Goal: Find specific page/section

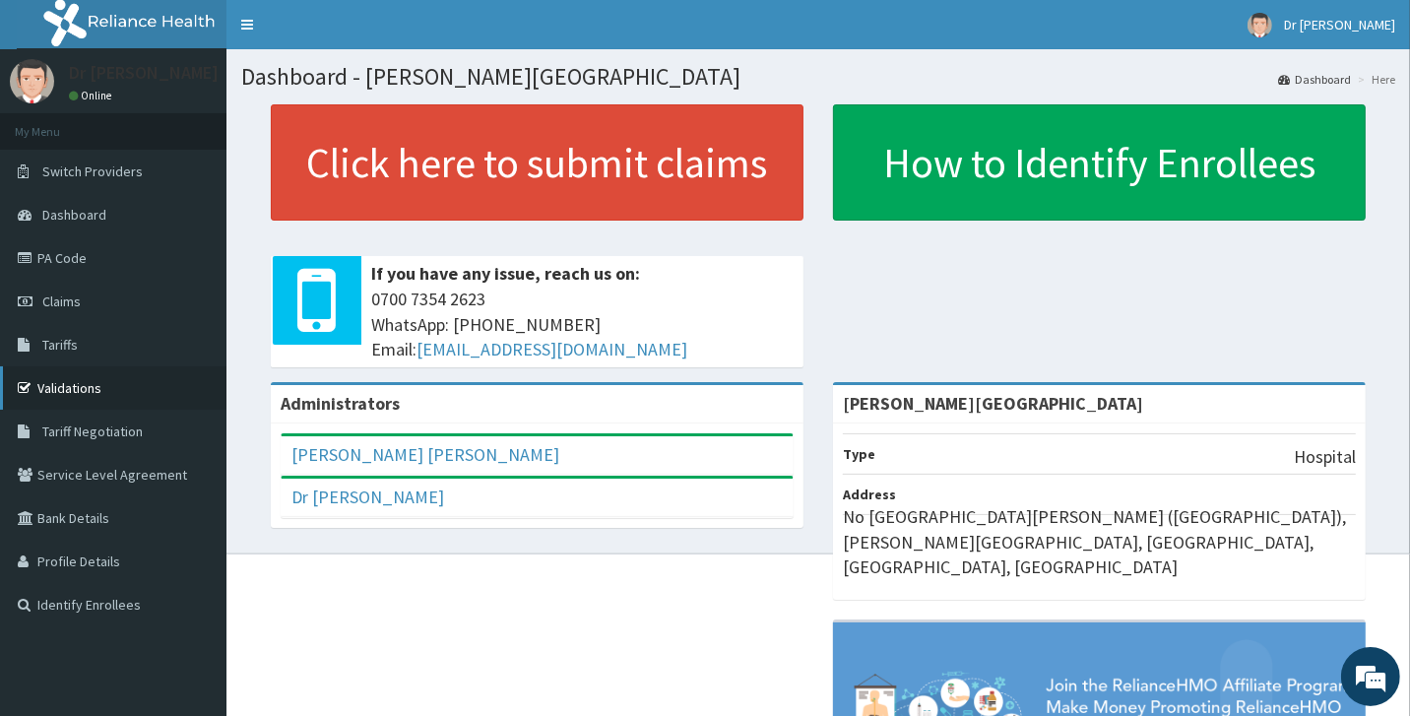
click at [81, 386] on link "Validations" at bounding box center [113, 387] width 226 height 43
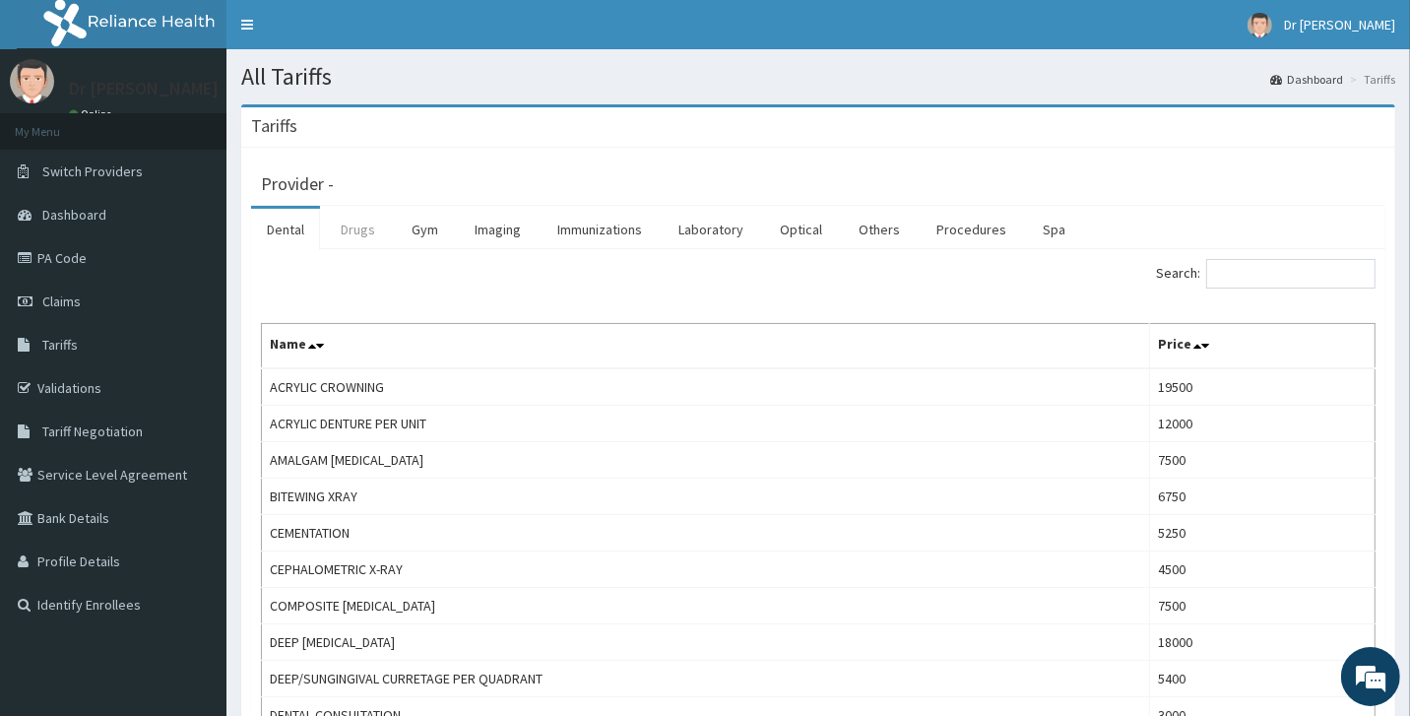
click at [343, 229] on link "Drugs" at bounding box center [358, 229] width 66 height 41
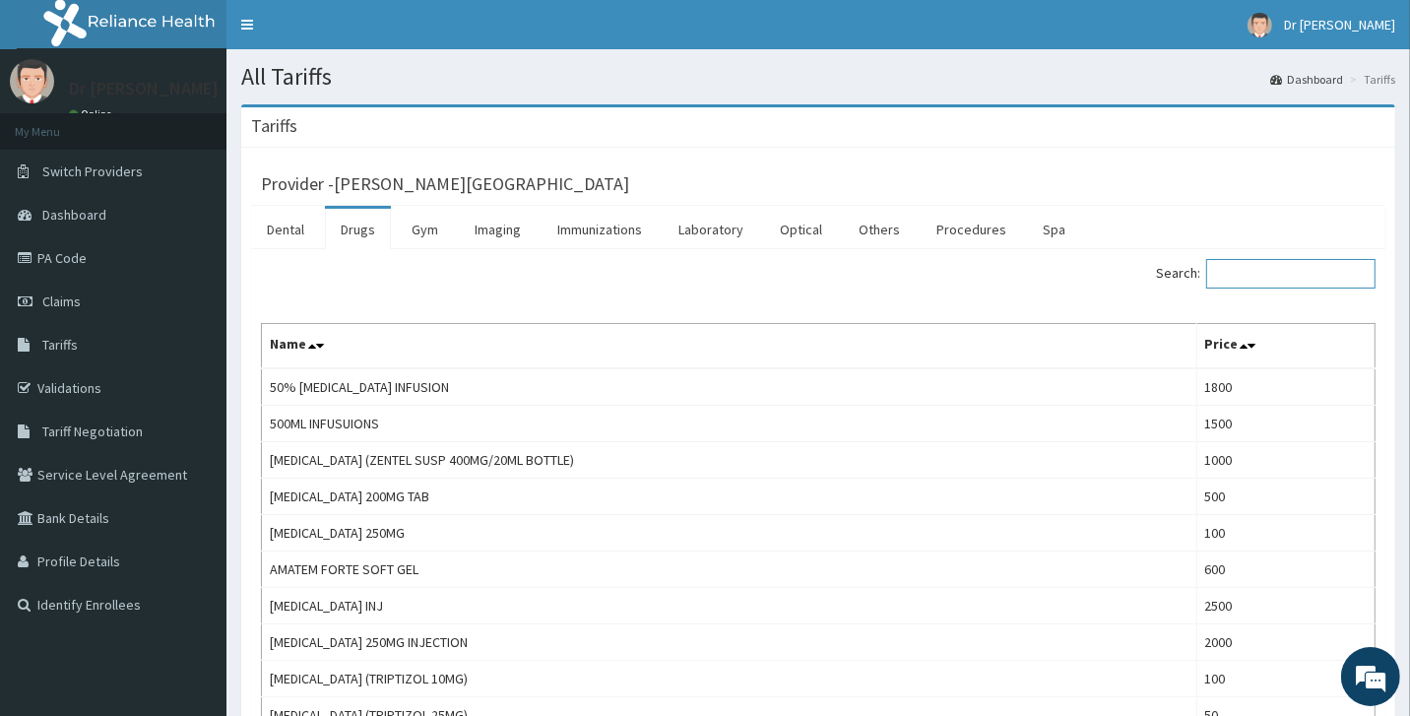
click at [1305, 273] on input "Search:" at bounding box center [1290, 274] width 169 height 30
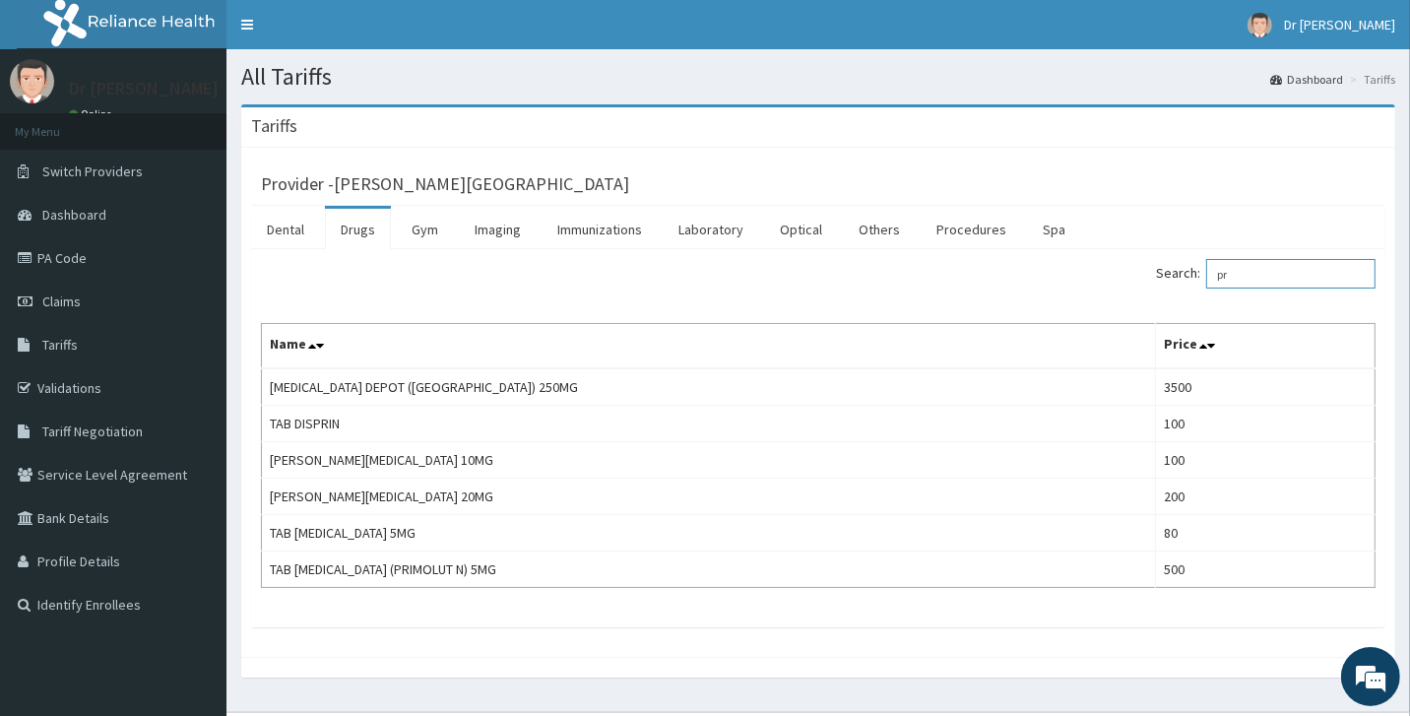
type input "p"
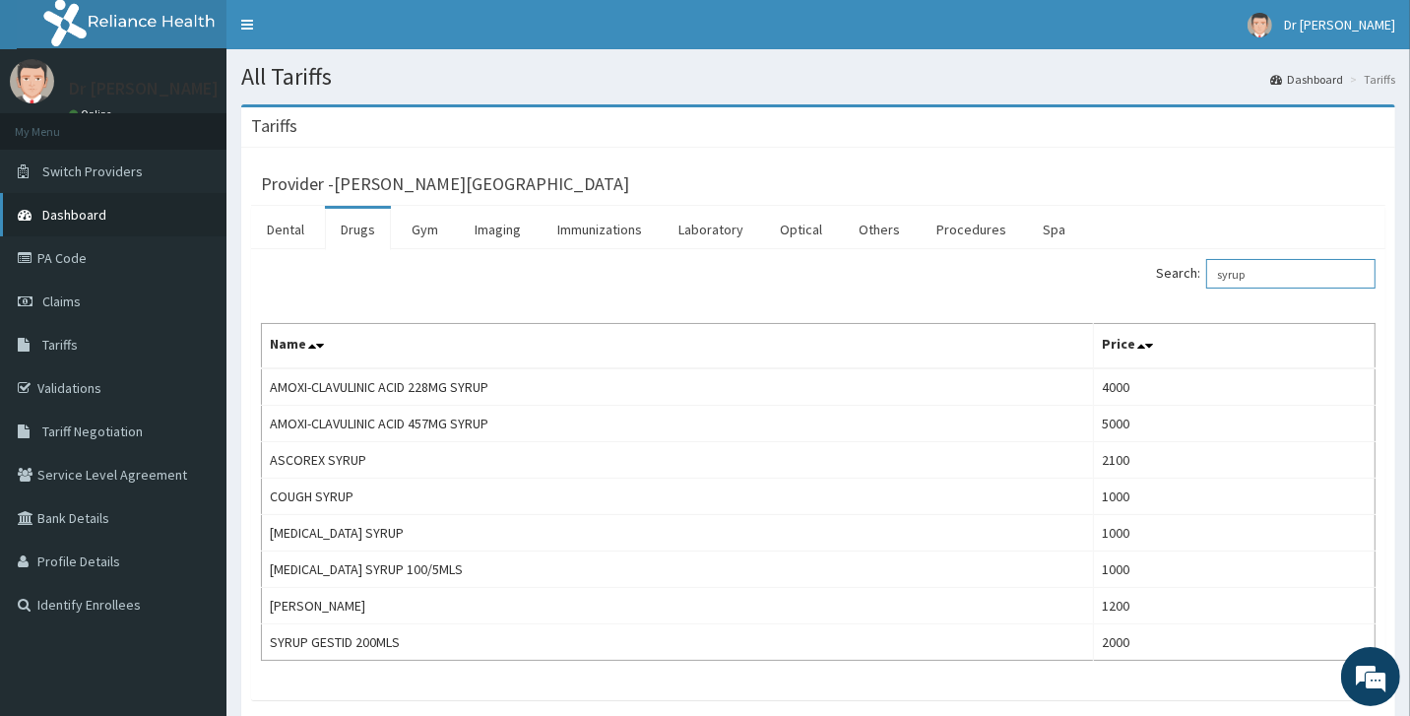
type input "syrup"
click at [90, 218] on span "Dashboard" at bounding box center [74, 215] width 64 height 18
